Goal: Transaction & Acquisition: Purchase product/service

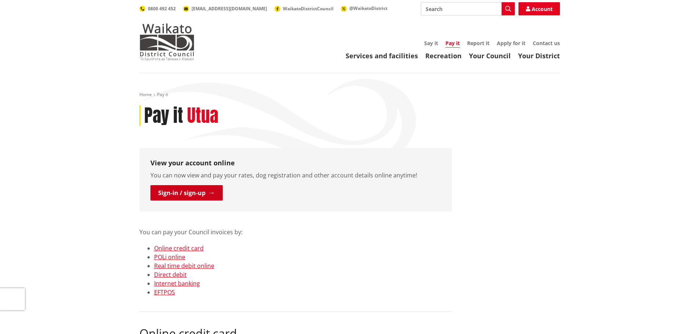
click at [188, 196] on link "Sign-in / sign-up" at bounding box center [186, 192] width 72 height 15
click at [177, 248] on link "Online credit card" at bounding box center [179, 248] width 50 height 8
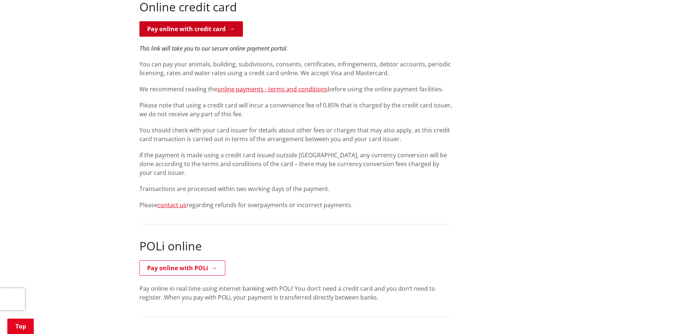
click at [196, 28] on link "Pay online with credit card" at bounding box center [190, 28] width 103 height 15
